Goal: Use online tool/utility: Utilize a website feature to perform a specific function

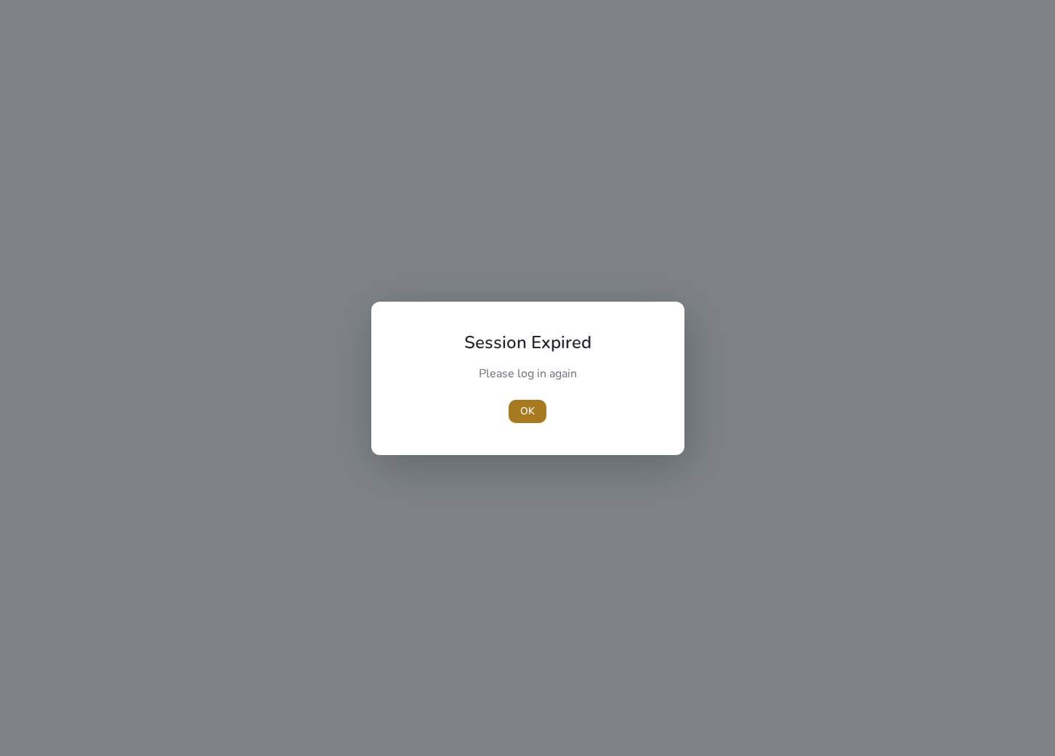
click at [531, 412] on span "OK" at bounding box center [527, 410] width 15 height 15
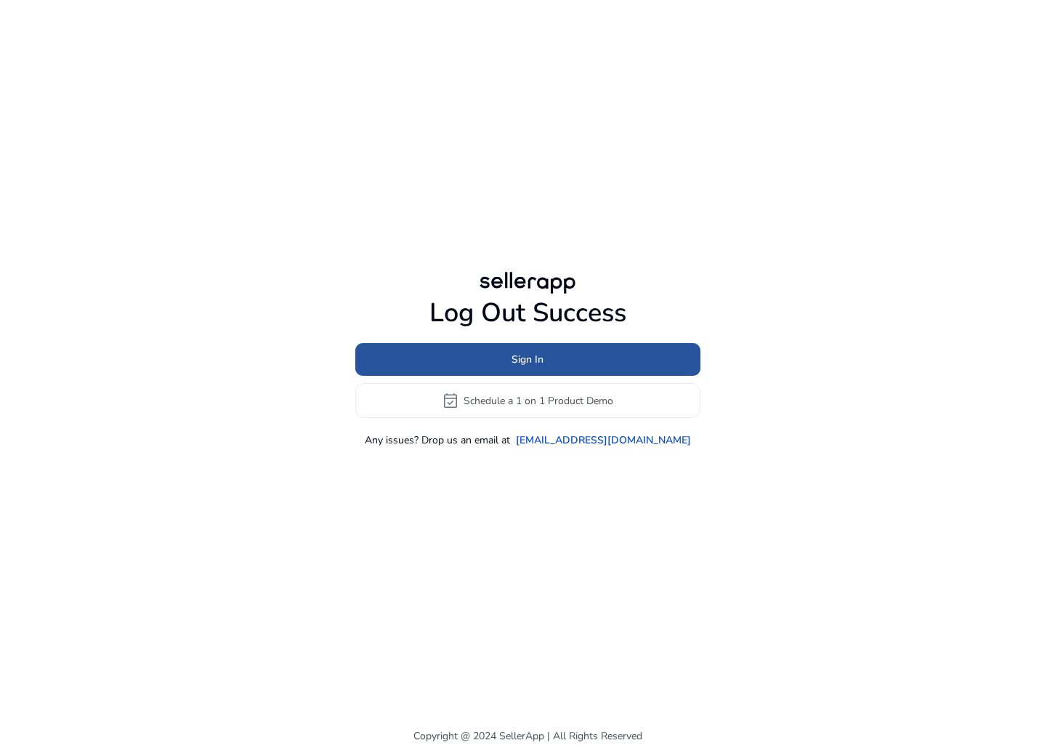
click at [515, 348] on span at bounding box center [527, 359] width 345 height 35
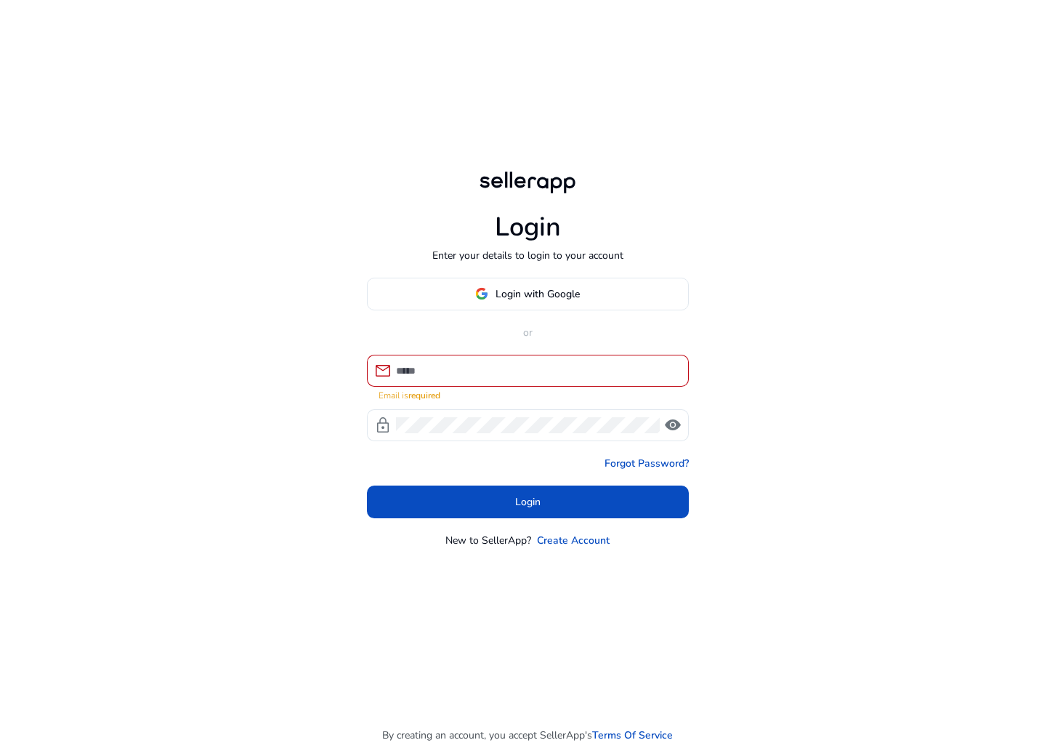
click at [510, 340] on p "or" at bounding box center [528, 332] width 322 height 15
click at [504, 369] on input at bounding box center [536, 371] width 281 height 16
type input "**********"
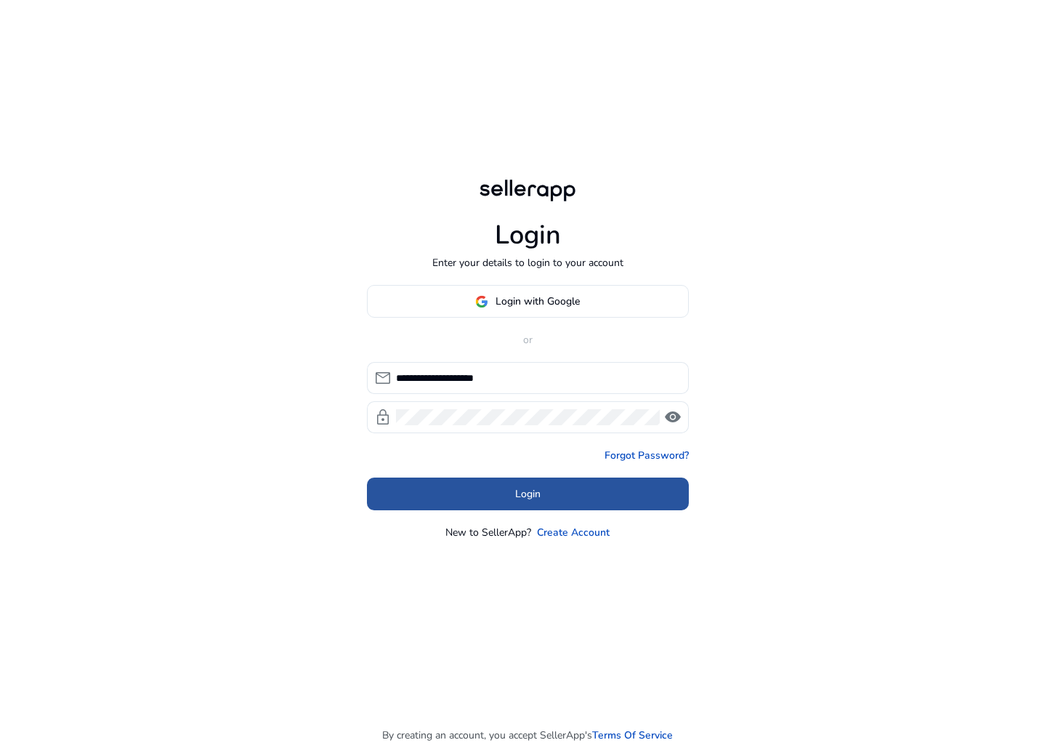
click at [547, 495] on span at bounding box center [528, 494] width 322 height 35
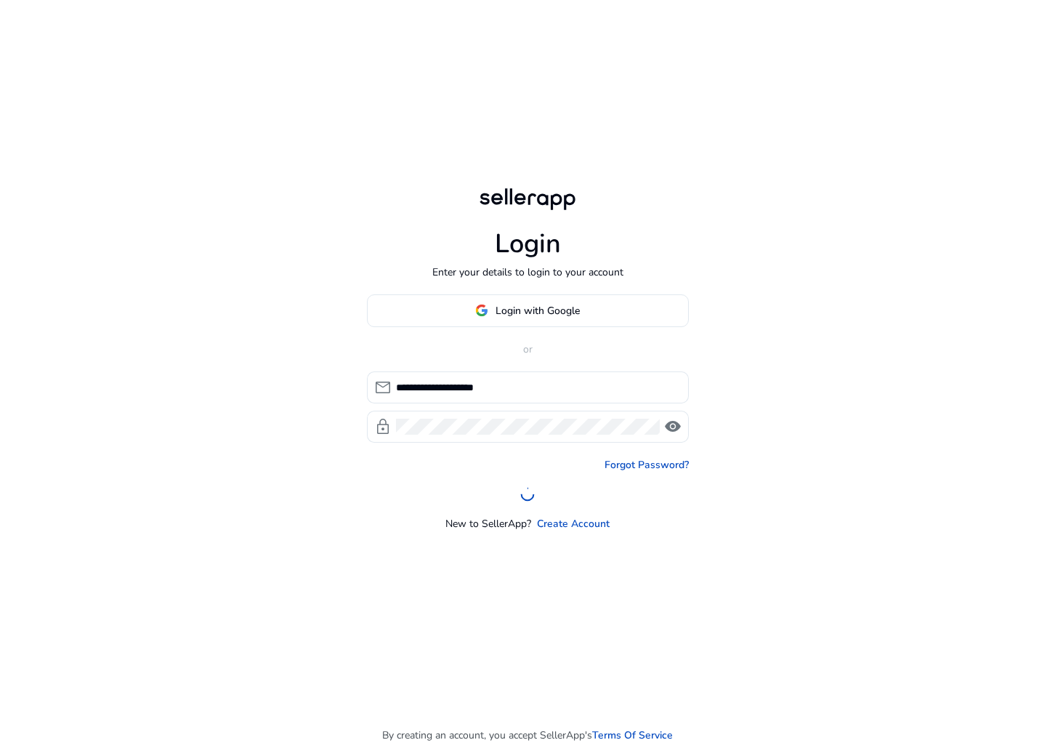
click at [877, 435] on div "**********" at bounding box center [527, 378] width 1055 height 756
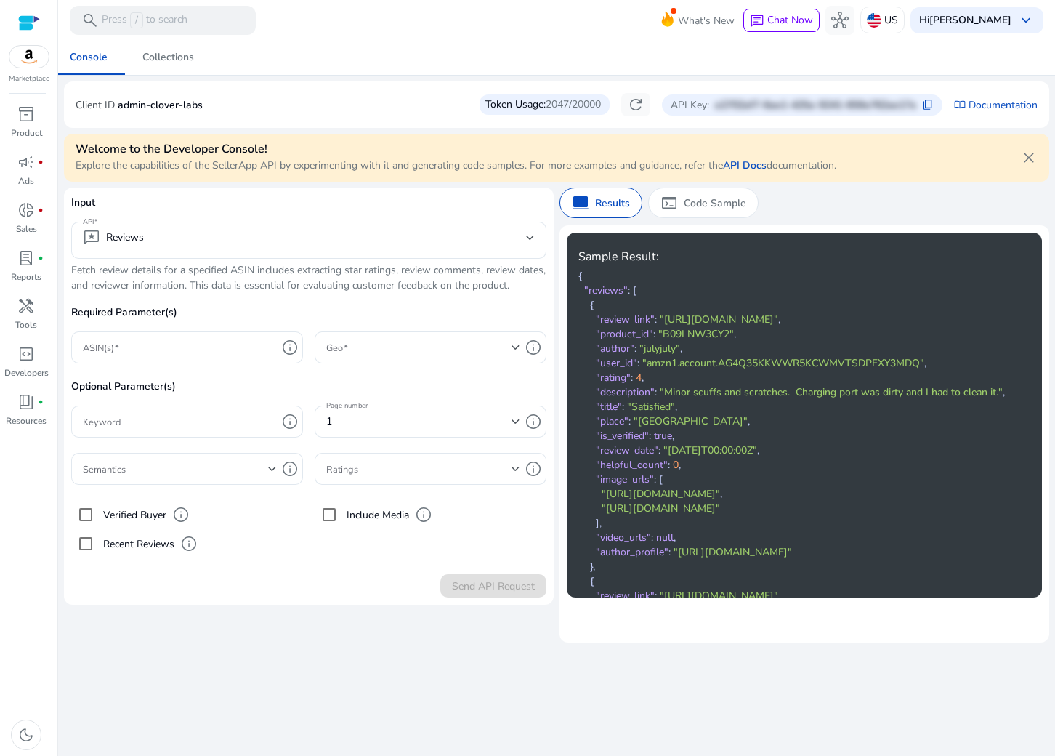
drag, startPoint x: 410, startPoint y: 662, endPoint x: 409, endPoint y: 654, distance: 8.1
click at [409, 662] on div "We are getting things ready for you... Console Collections Client ID admin-clov…" at bounding box center [557, 398] width 986 height 716
click at [410, 646] on div "We are getting things ready for you... Console Collections Client ID admin-clov…" at bounding box center [557, 398] width 986 height 716
click at [353, 654] on div "We are getting things ready for you... Console Collections Client ID admin-clov…" at bounding box center [557, 398] width 986 height 716
click at [337, 646] on div "We are getting things ready for you... Console Collections Client ID admin-clov…" at bounding box center [557, 398] width 986 height 716
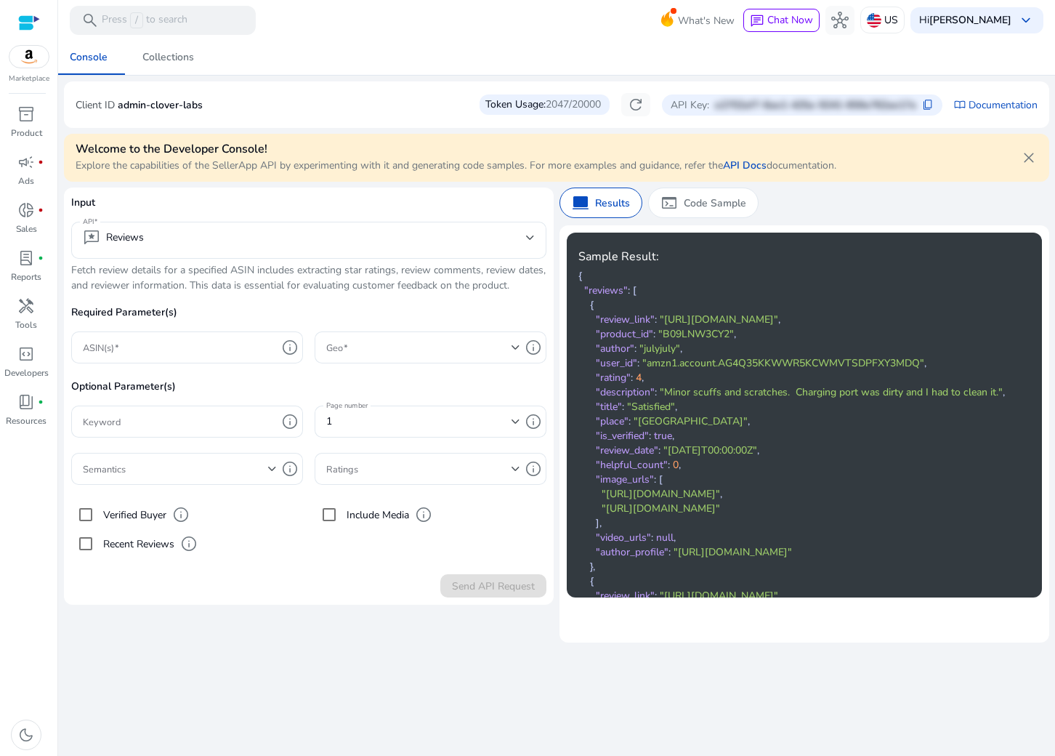
click at [322, 643] on div "We are getting things ready for you... Console Collections Client ID admin-clov…" at bounding box center [557, 398] width 986 height 716
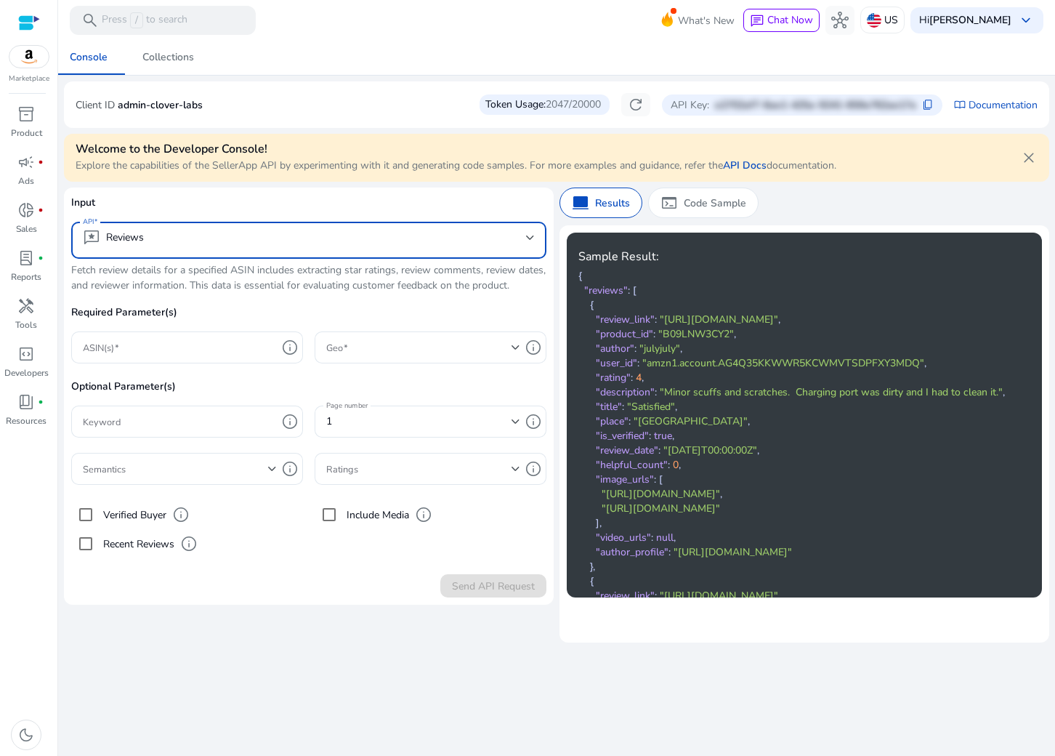
click at [379, 229] on mat-select-trigger "reviews Reviews" at bounding box center [304, 237] width 443 height 17
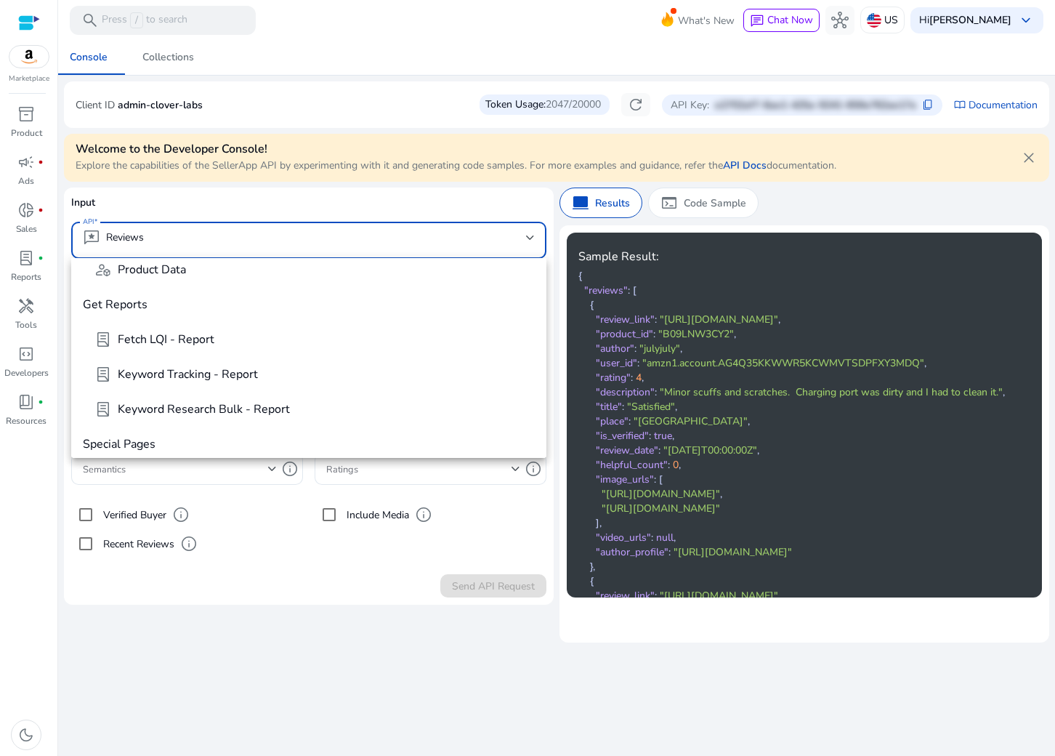
scroll to position [604, 0]
click at [199, 274] on span "deployed_code_account Product Data" at bounding box center [314, 270] width 440 height 17
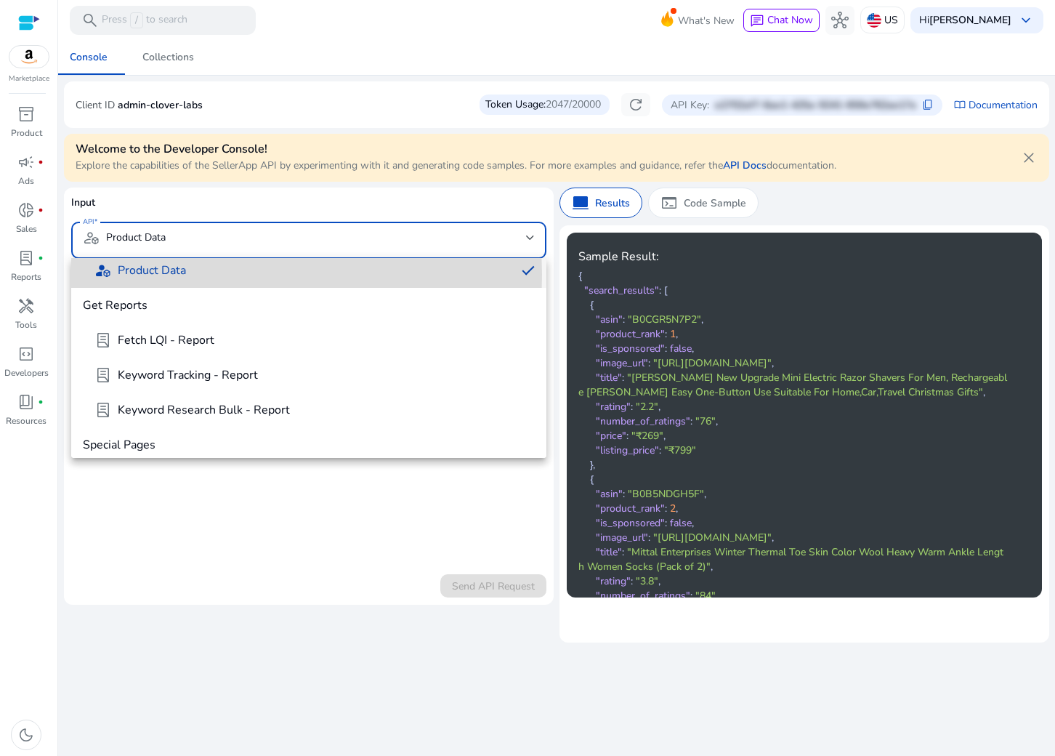
scroll to position [0, 0]
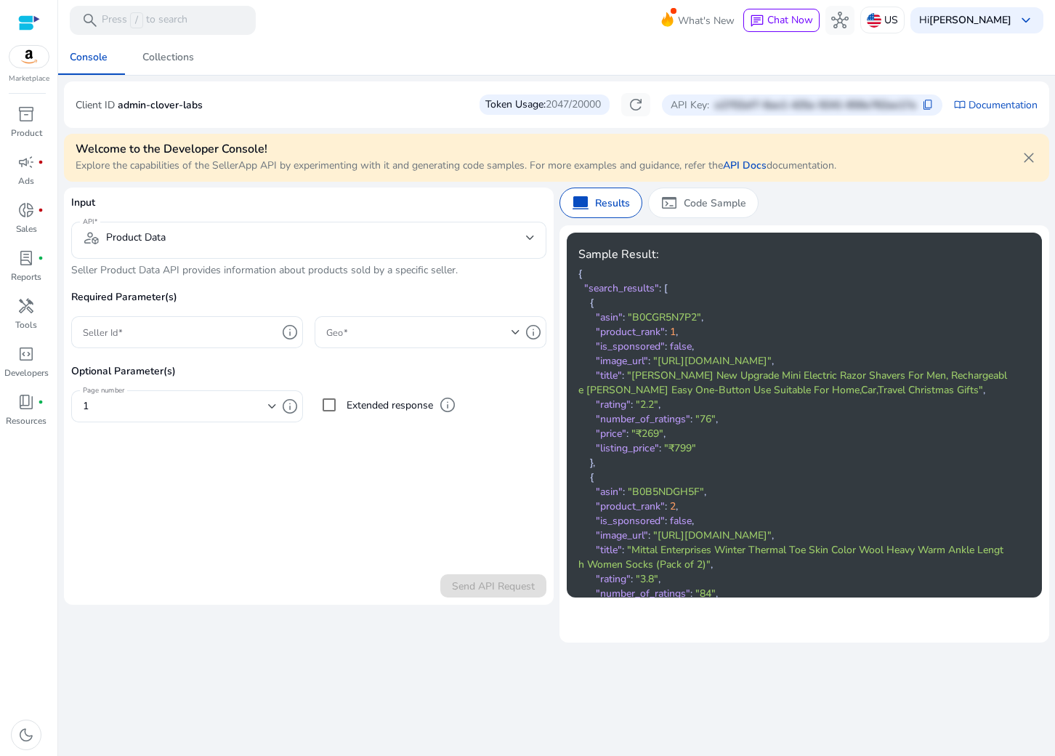
scroll to position [3, 0]
click at [251, 335] on input "Seller Id" at bounding box center [180, 332] width 194 height 16
click at [222, 334] on input "Seller Id" at bounding box center [180, 332] width 194 height 16
click at [231, 326] on input "Seller Id" at bounding box center [180, 332] width 194 height 16
click at [305, 334] on div "Required Parameter(s) Seller Id info Geo info Optional Parameter(s) Page number…" at bounding box center [308, 363] width 475 height 148
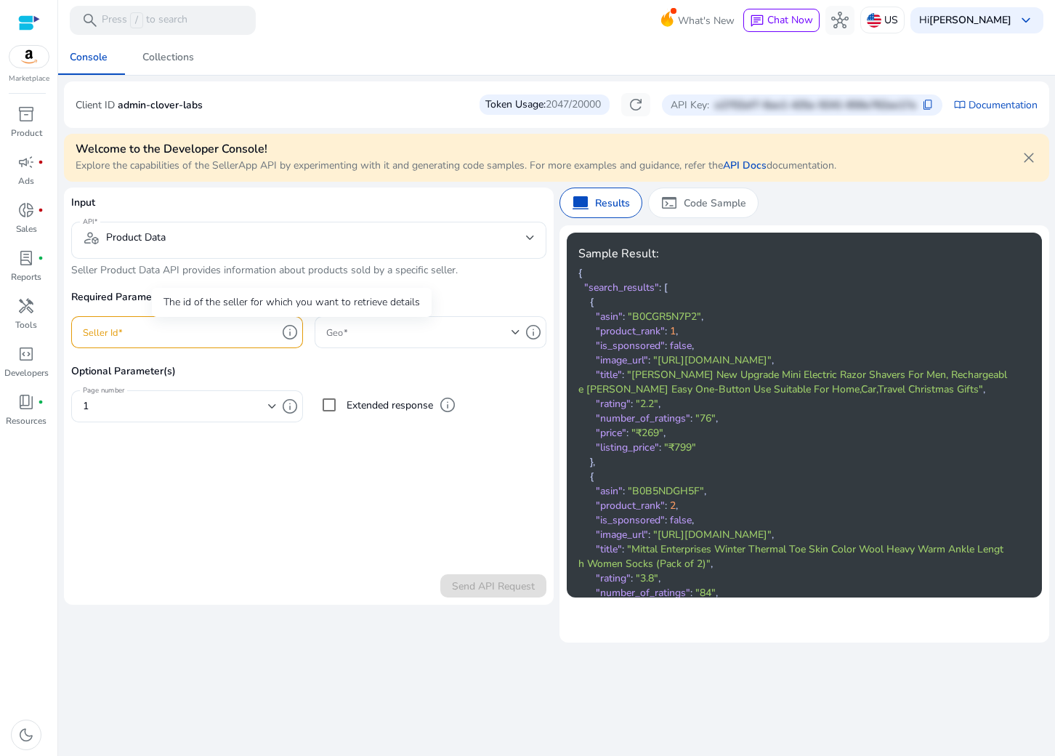
click at [294, 332] on span "info" at bounding box center [289, 331] width 17 height 17
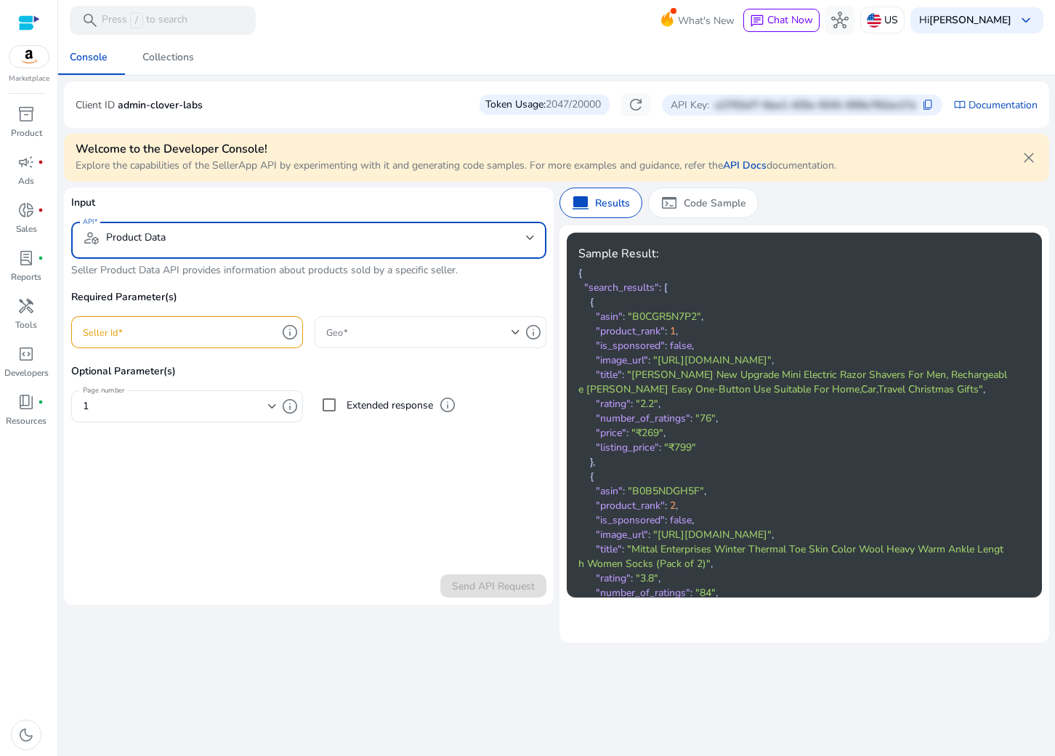
click at [291, 238] on mat-select-trigger "deployed_code_account Product Data" at bounding box center [304, 237] width 443 height 17
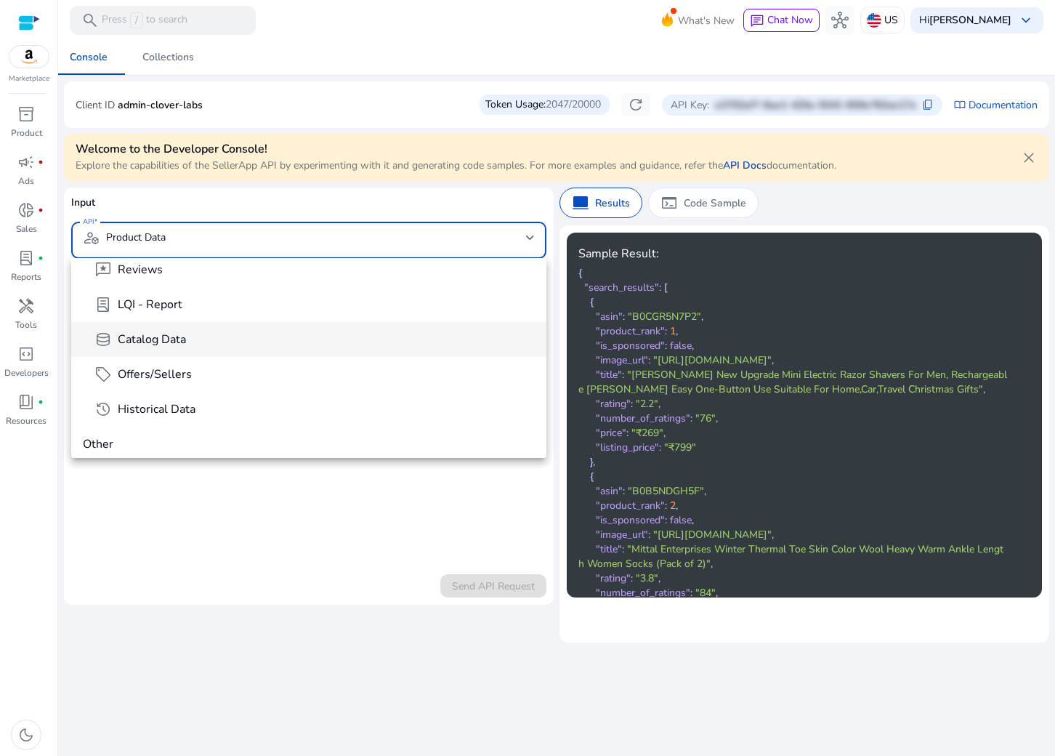
scroll to position [49, 0]
click at [235, 345] on mat-option "database Catalog Data" at bounding box center [308, 336] width 475 height 35
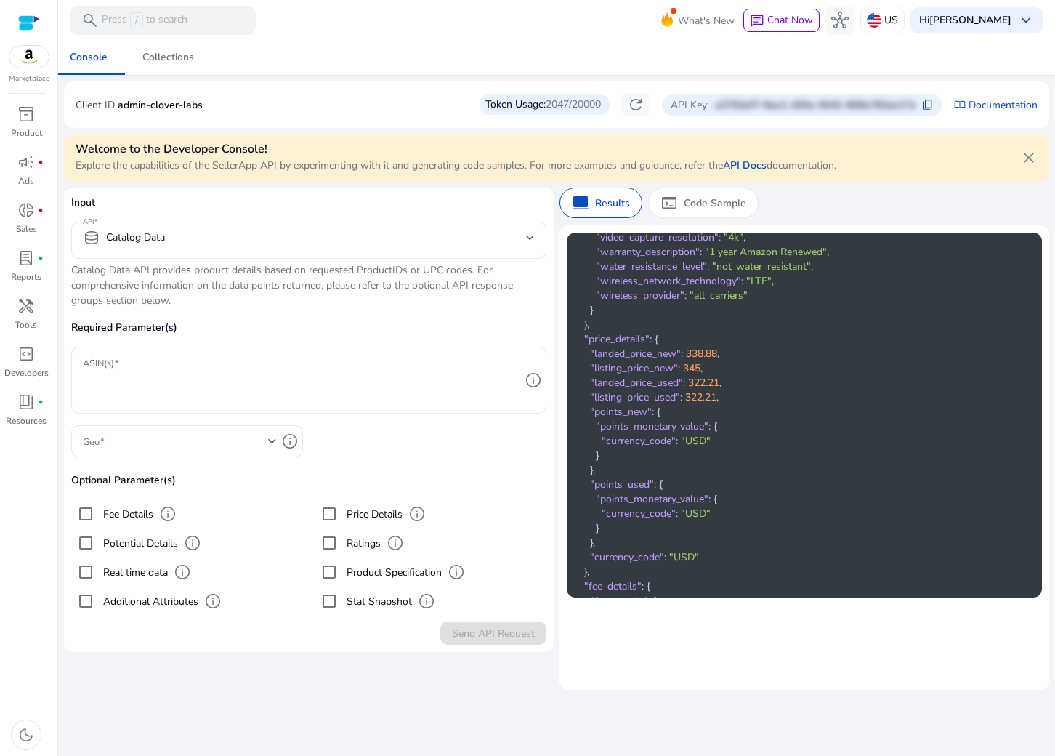
scroll to position [3498, 0]
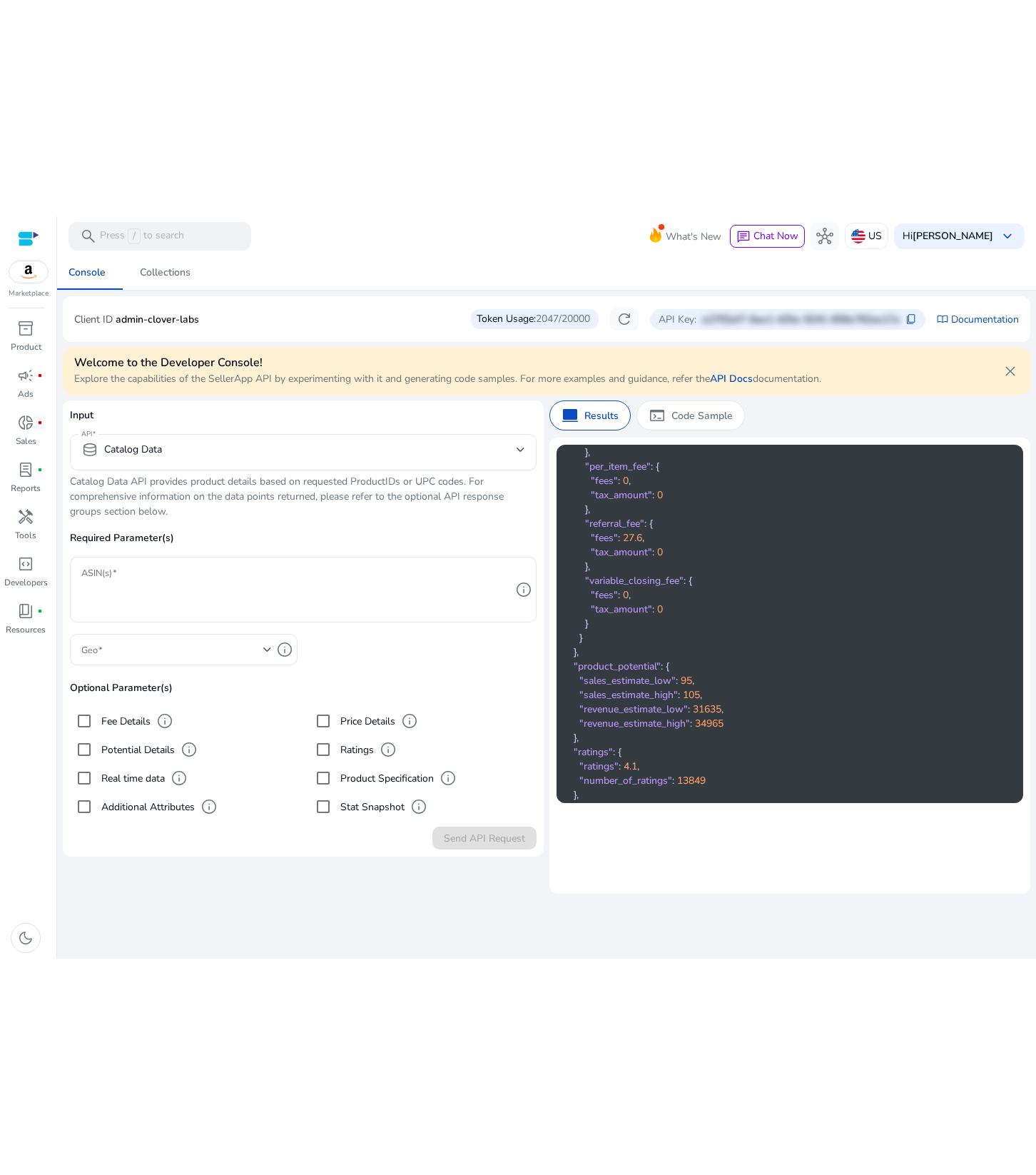
scroll to position [3851, 0]
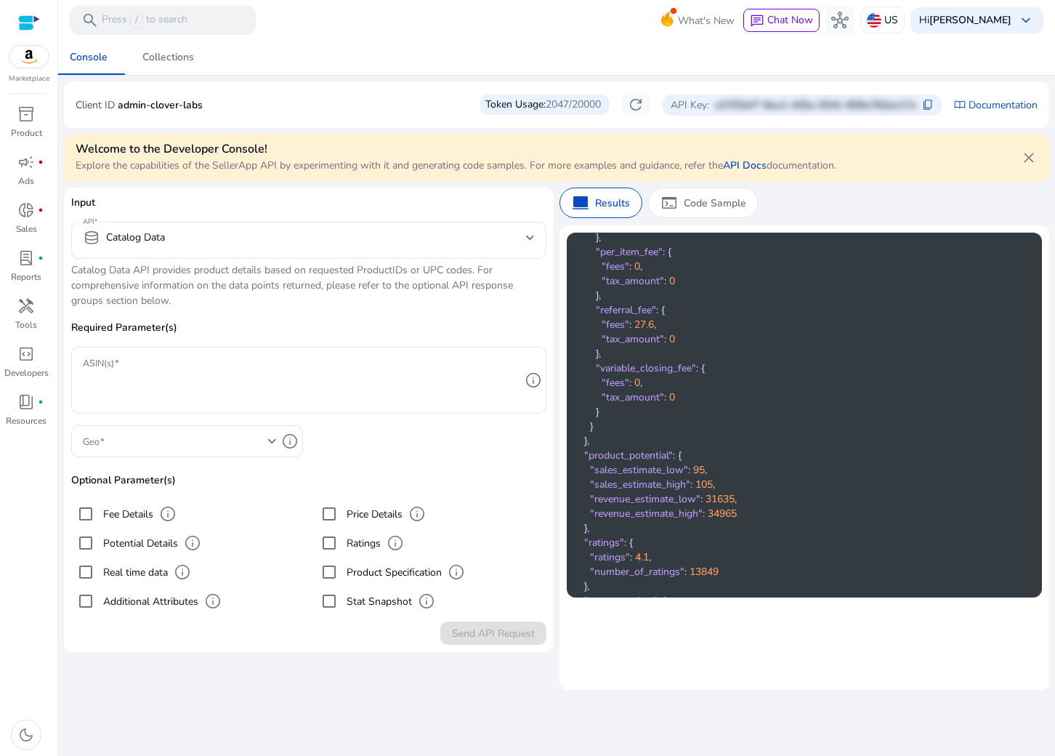
click at [302, 331] on p "Required Parameter(s)" at bounding box center [308, 333] width 475 height 27
click at [382, 320] on p "Required Parameter(s)" at bounding box center [308, 333] width 475 height 27
click at [377, 354] on textarea "ASIN(s)" at bounding box center [302, 380] width 438 height 52
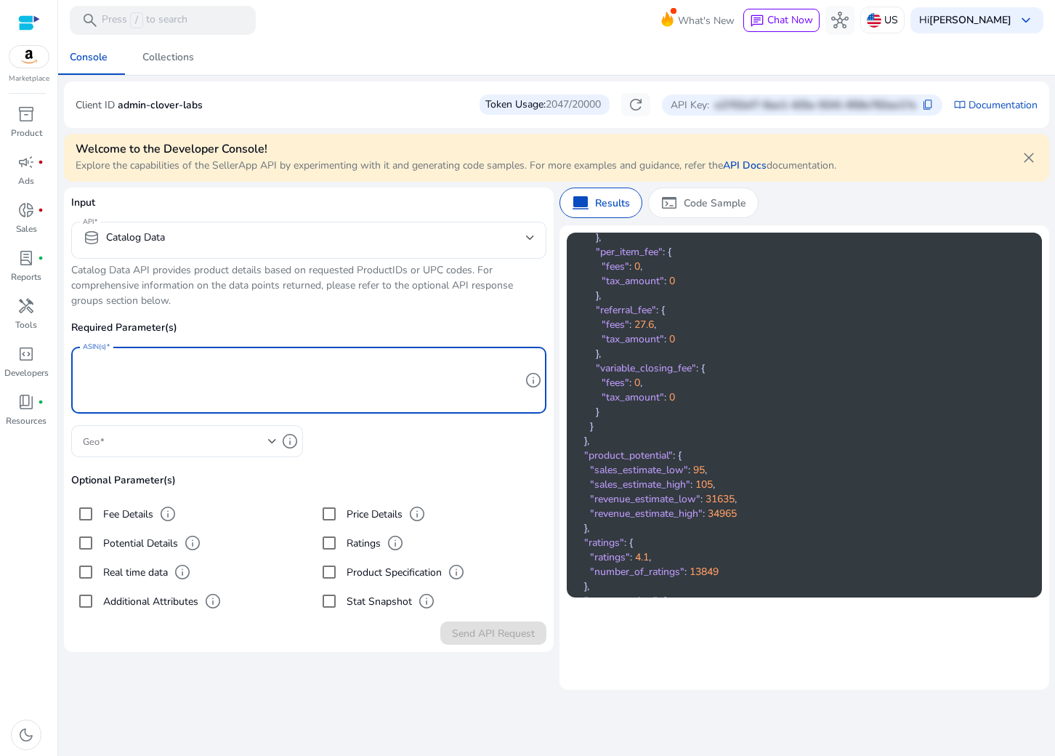
paste textarea "**********"
type textarea "**********"
click at [116, 512] on label "Fee Details" at bounding box center [126, 514] width 53 height 15
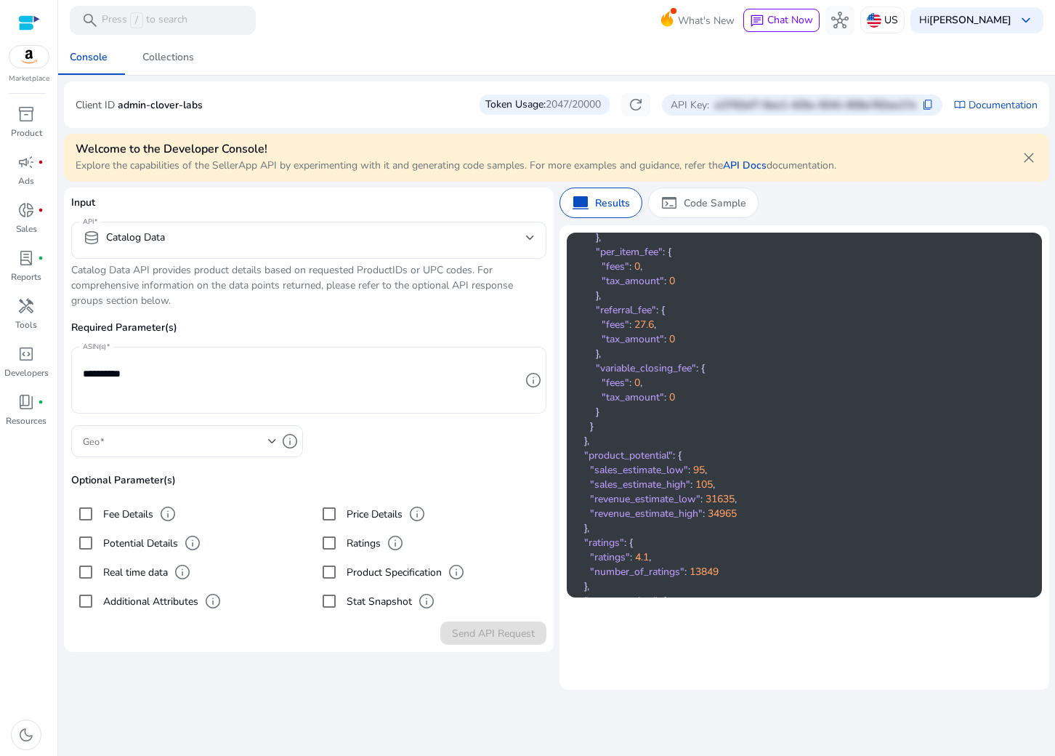
click at [117, 537] on label "Potential Details" at bounding box center [139, 543] width 78 height 15
click at [120, 573] on label "Real time data" at bounding box center [134, 572] width 68 height 15
click at [132, 606] on label "Additional Attributes" at bounding box center [149, 601] width 98 height 15
click at [385, 604] on label "Stat Snapshot" at bounding box center [378, 601] width 68 height 15
click at [363, 534] on div "Ratings" at bounding box center [348, 542] width 66 height 29
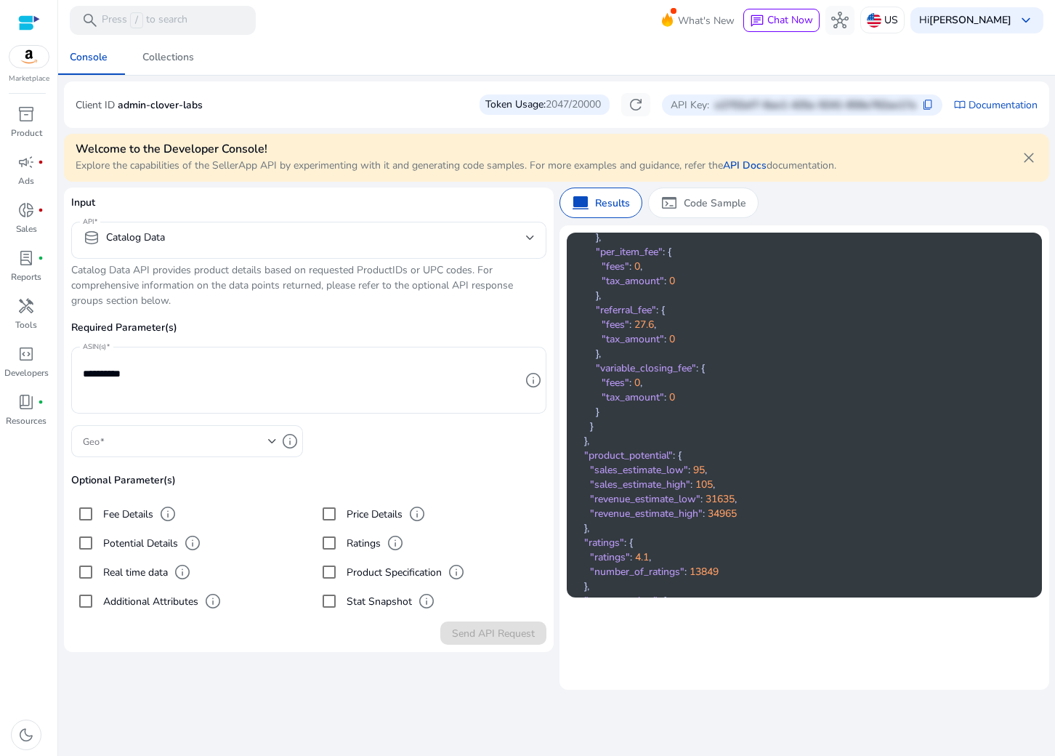
click at [363, 509] on label "Price Details" at bounding box center [373, 514] width 59 height 15
click at [358, 538] on label "Ratings" at bounding box center [362, 543] width 37 height 15
click at [214, 443] on span at bounding box center [175, 441] width 185 height 16
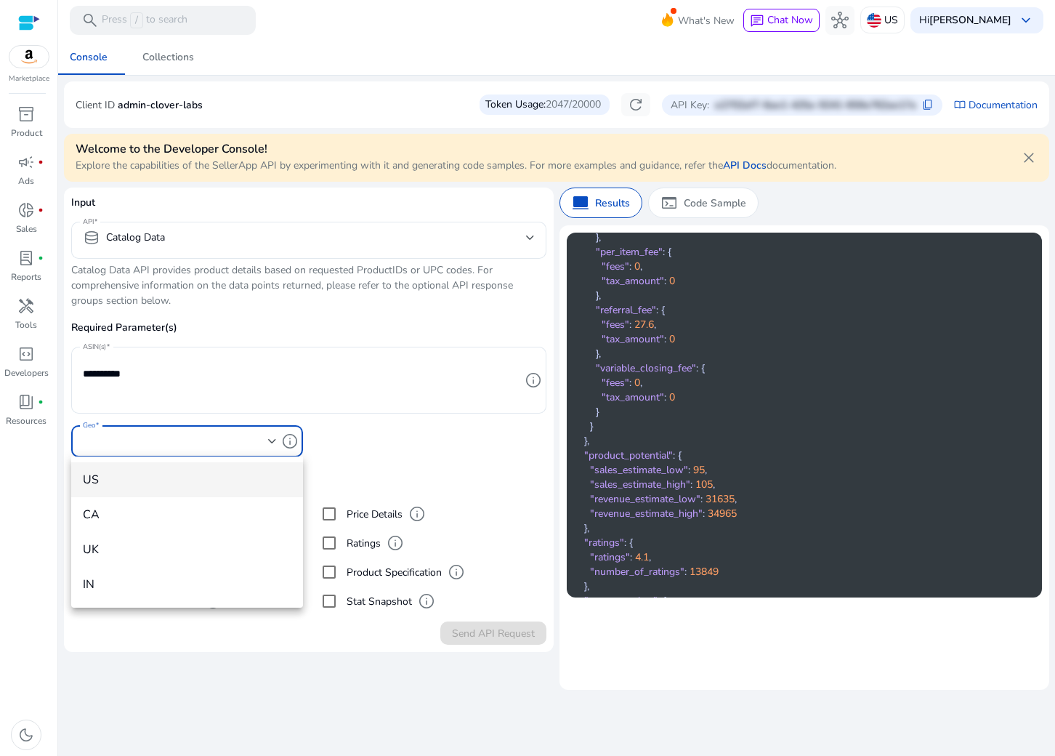
click at [178, 475] on span "US" at bounding box center [187, 480] width 209 height 16
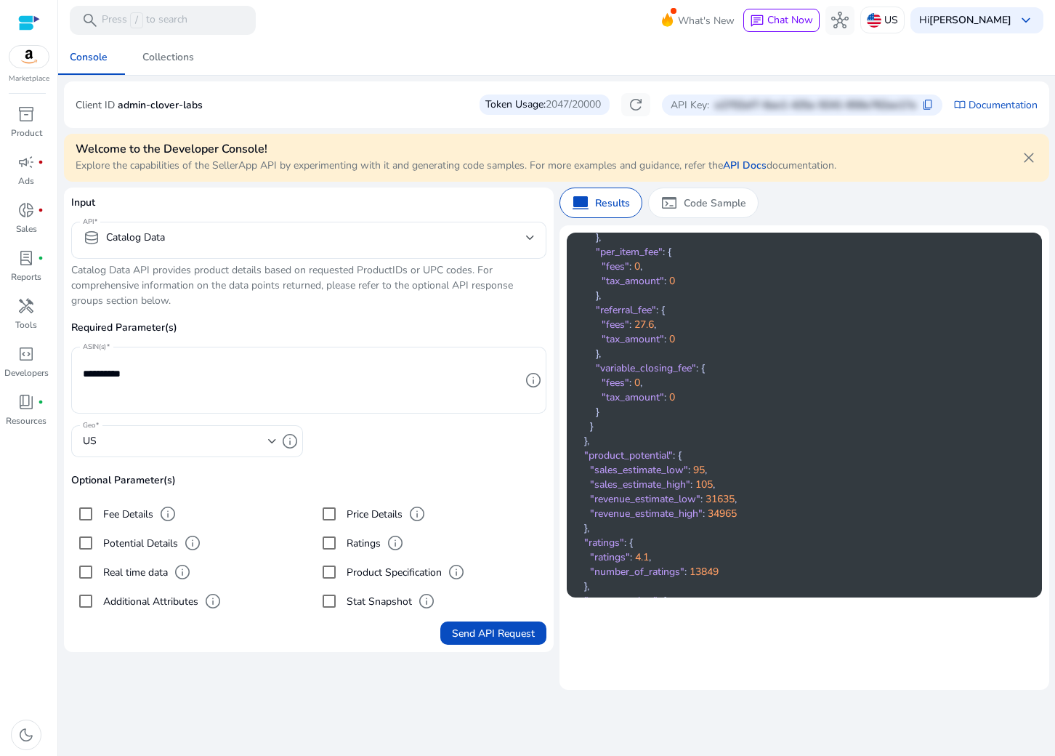
click at [479, 692] on div "**********" at bounding box center [557, 398] width 986 height 716
click at [493, 635] on span "Send API Request" at bounding box center [493, 633] width 83 height 15
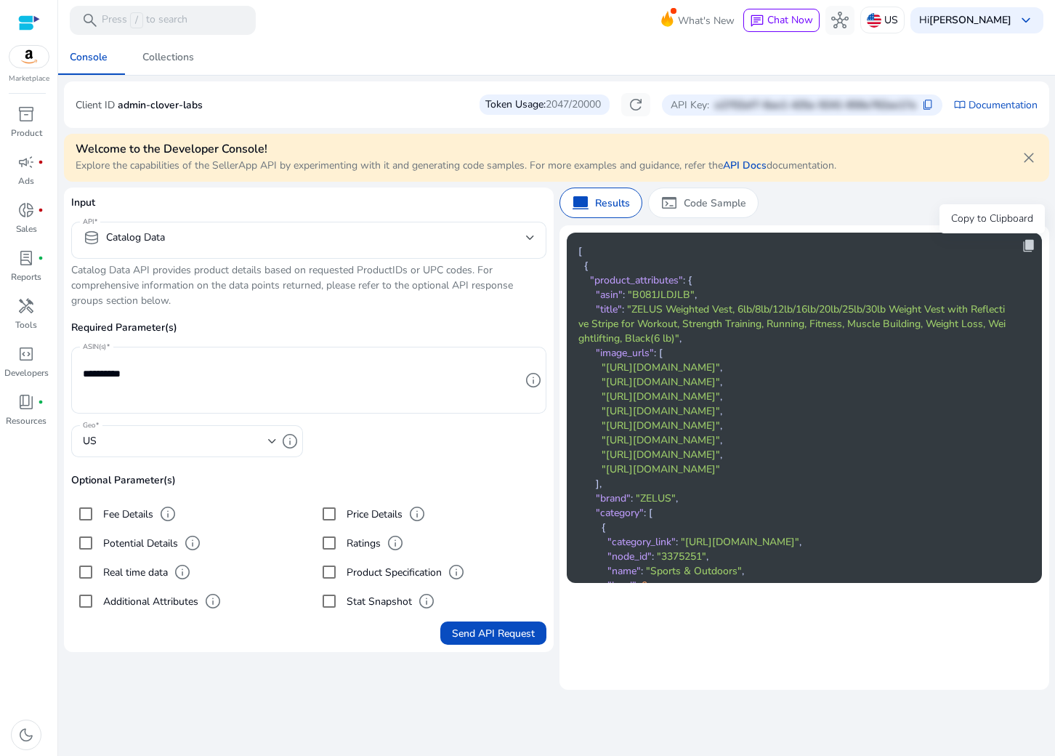
click at [1026, 245] on span "content_copy" at bounding box center [1029, 245] width 15 height 15
copy span "content_copy"
click at [620, 49] on div "Console Collections" at bounding box center [556, 57] width 1009 height 35
